Goal: Transaction & Acquisition: Purchase product/service

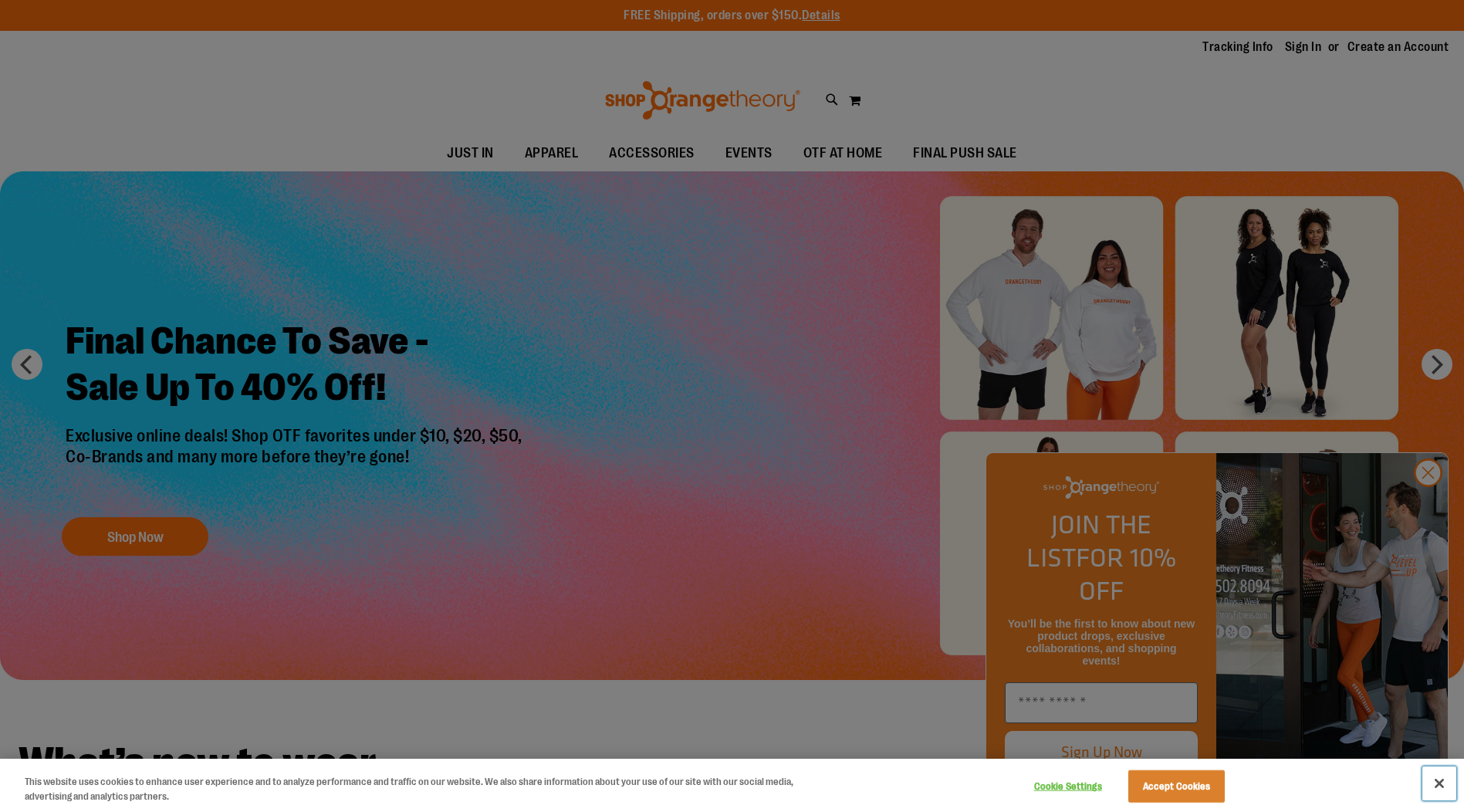
click at [1439, 777] on button "Close" at bounding box center [1439, 783] width 34 height 34
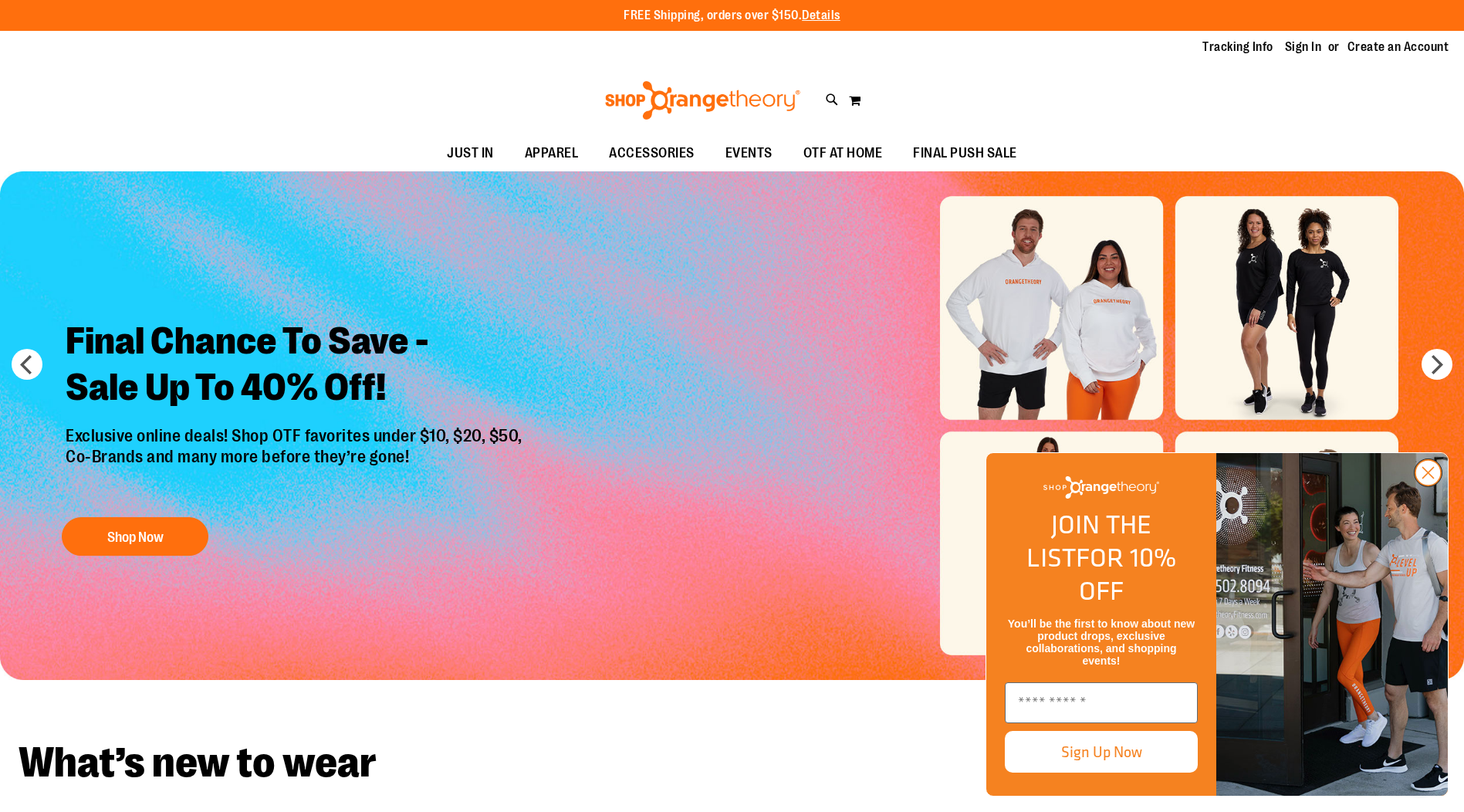
click at [1427, 485] on circle "Close dialog" at bounding box center [1429, 473] width 26 height 26
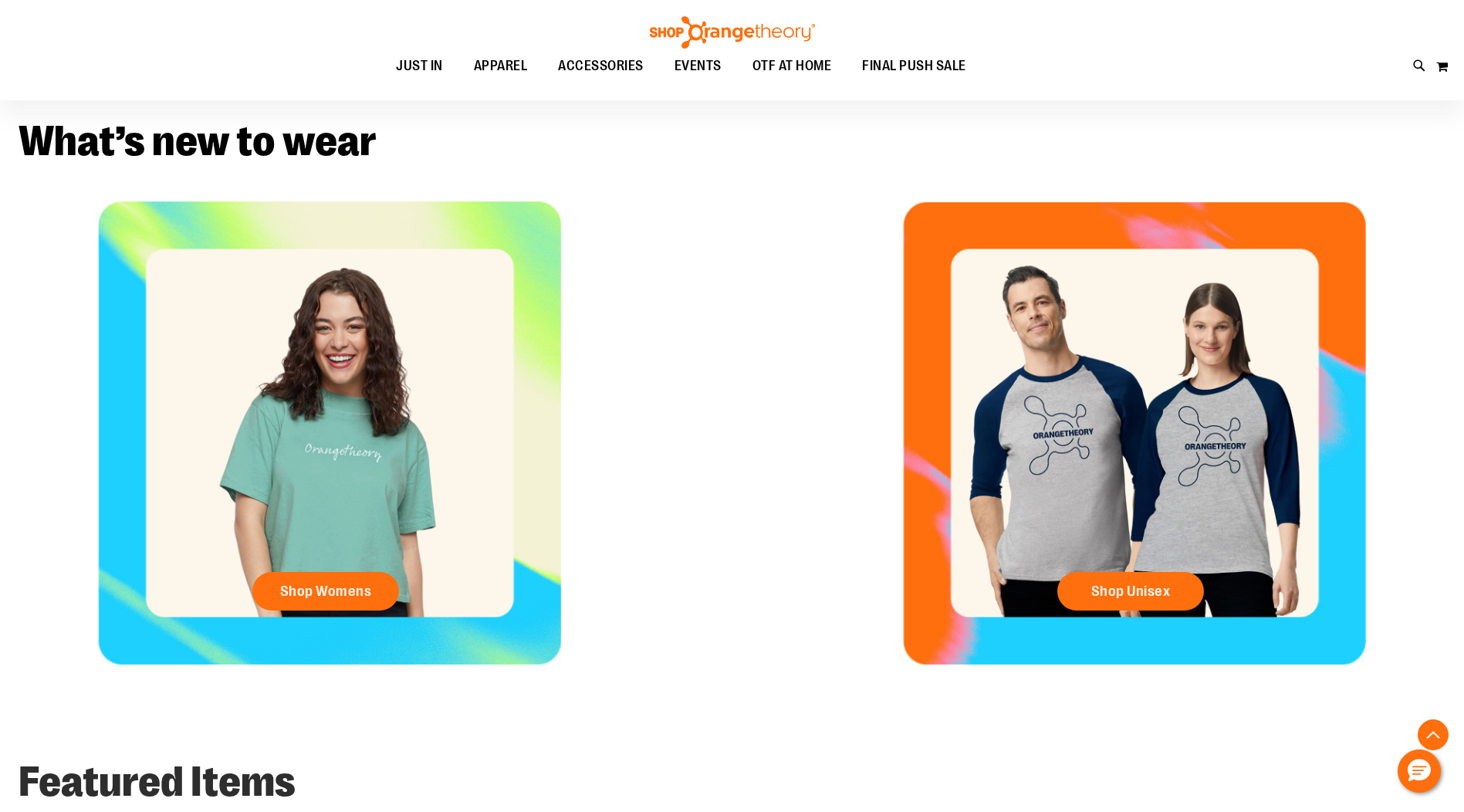
scroll to position [617, 0]
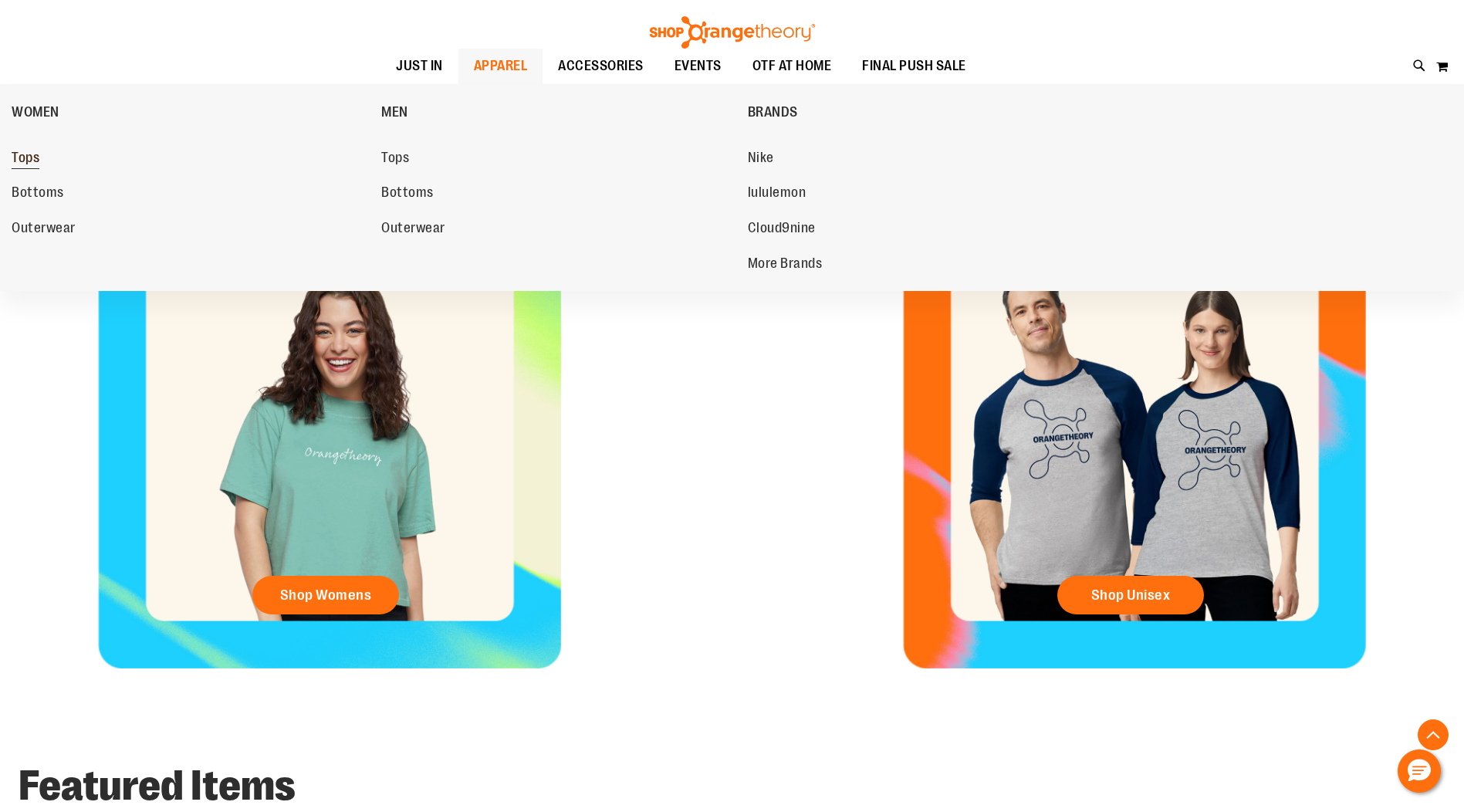
click at [11, 167] on span "Tops" at bounding box center [25, 159] width 28 height 19
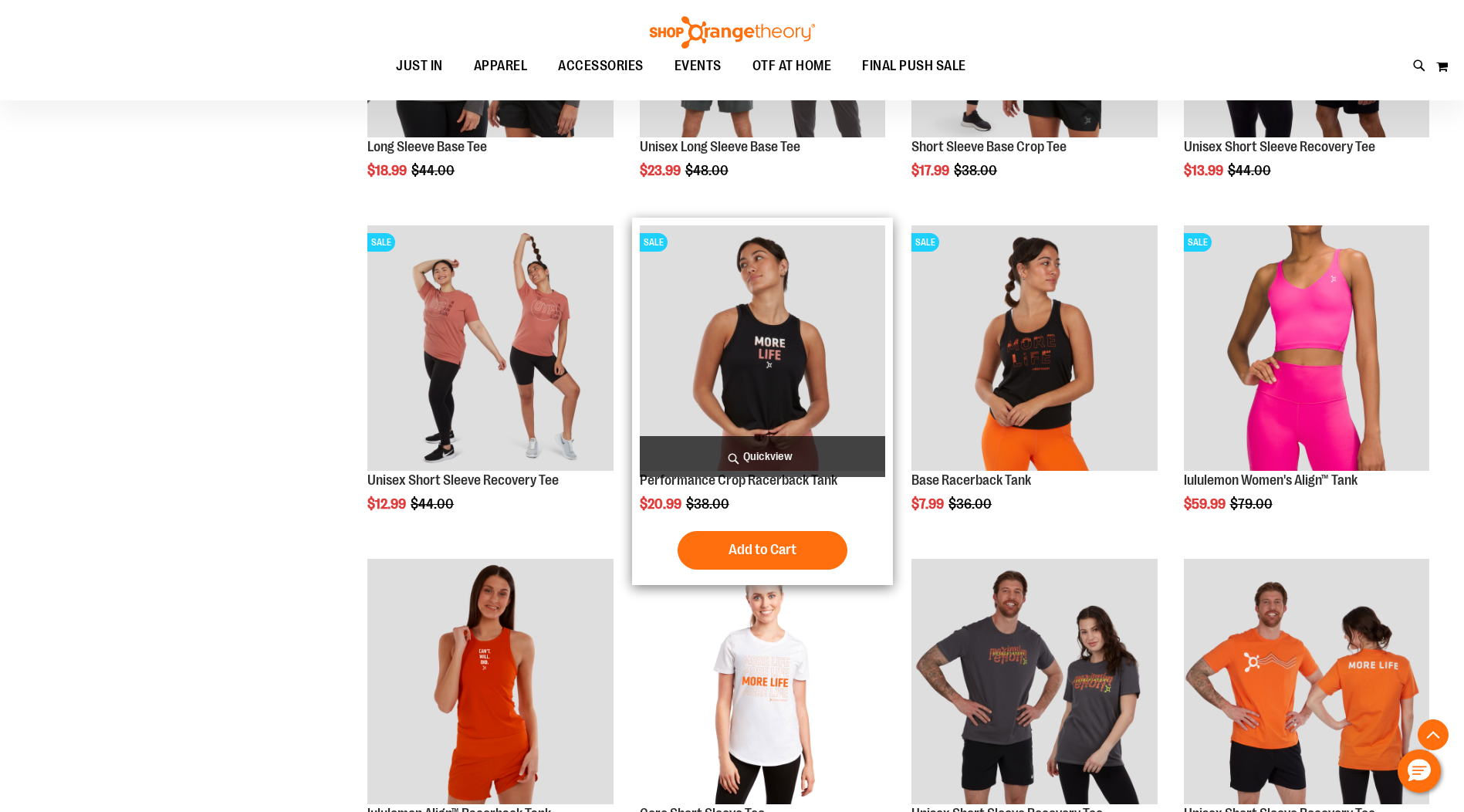
scroll to position [849, 0]
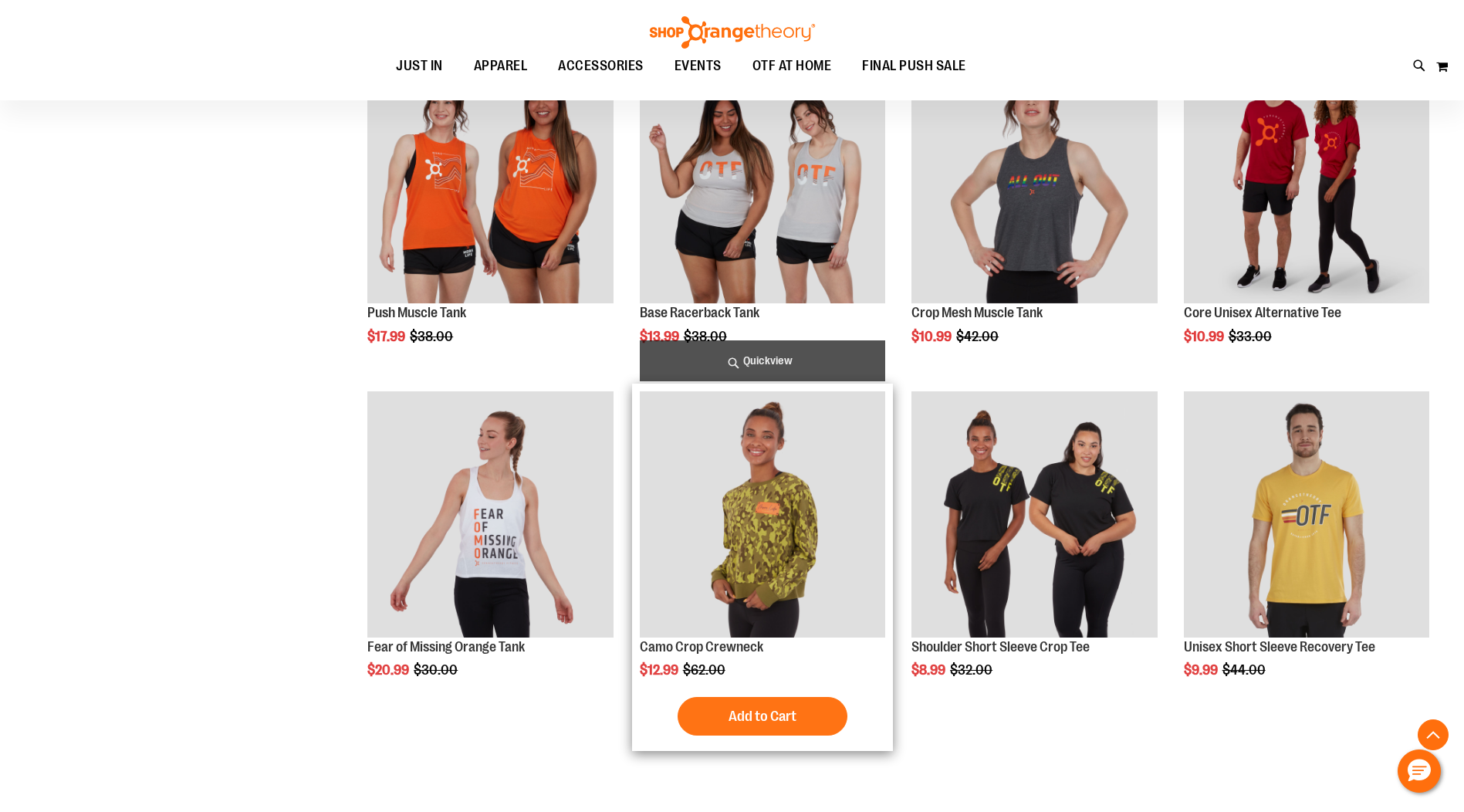
scroll to position [1929, 0]
